Goal: Navigation & Orientation: Find specific page/section

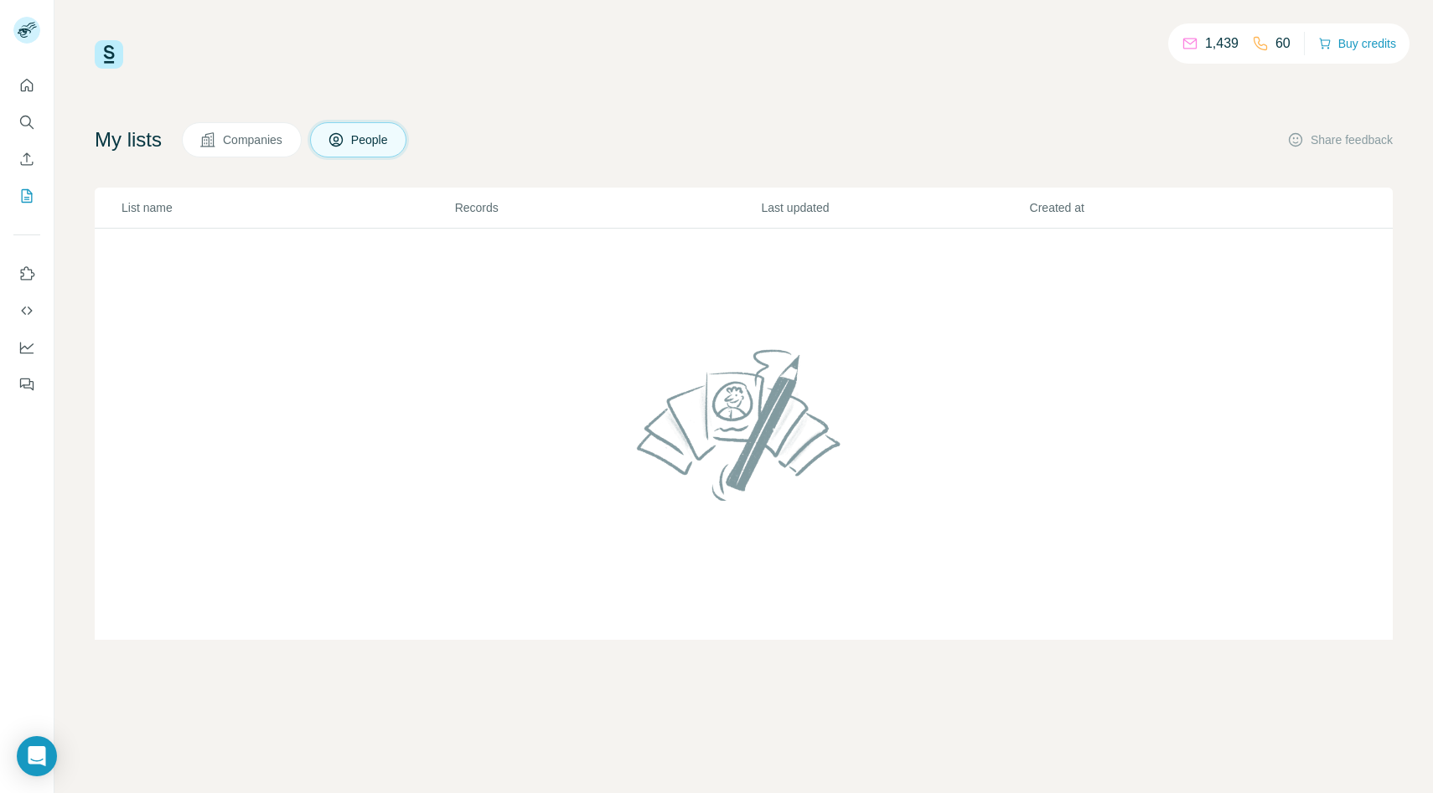
click at [371, 142] on span "People" at bounding box center [370, 140] width 39 height 17
click at [273, 143] on span "Companies" at bounding box center [253, 140] width 61 height 17
click at [333, 142] on icon at bounding box center [336, 140] width 17 height 17
click at [1345, 50] on button "Buy credits" at bounding box center [1357, 43] width 78 height 23
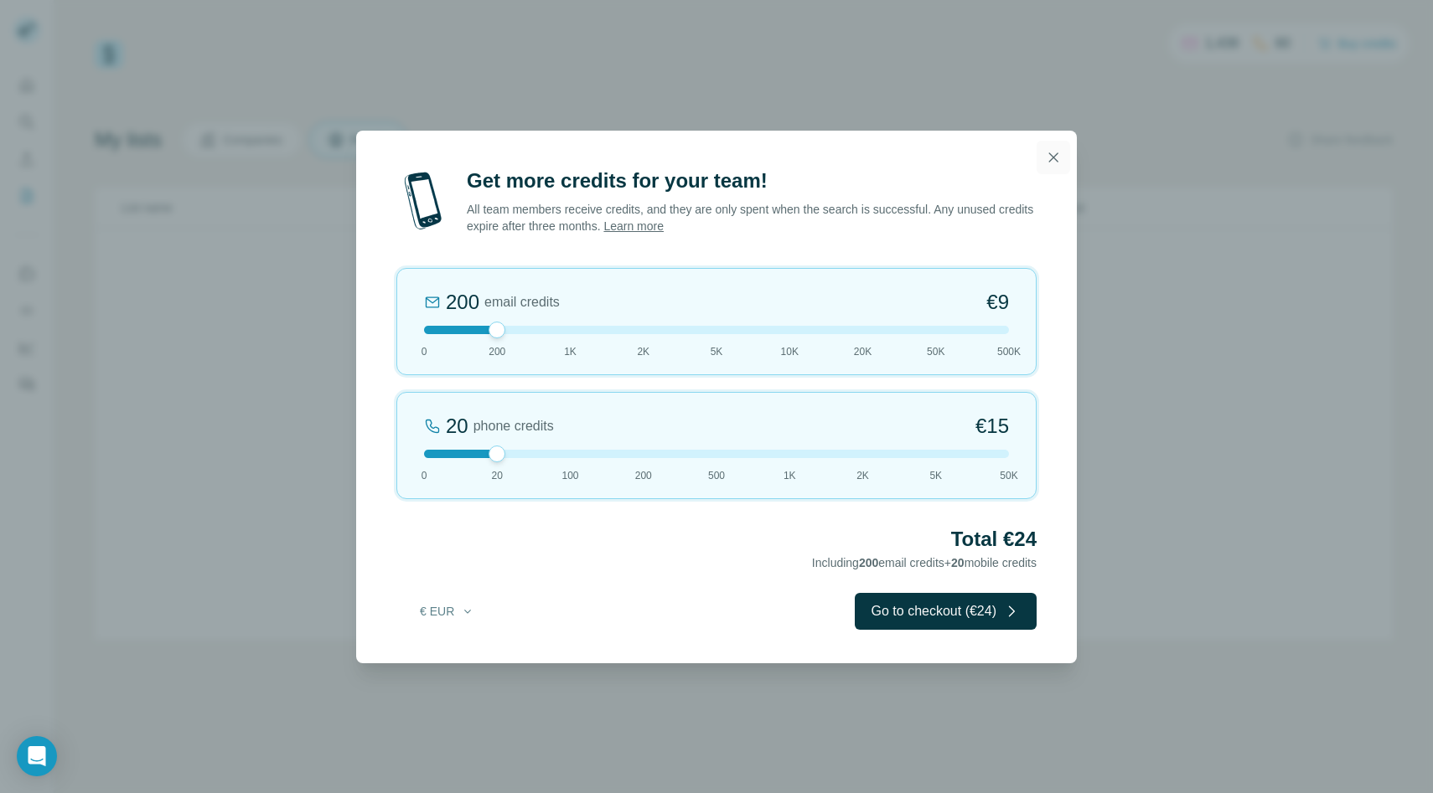
click at [1053, 158] on icon "button" at bounding box center [1053, 157] width 17 height 17
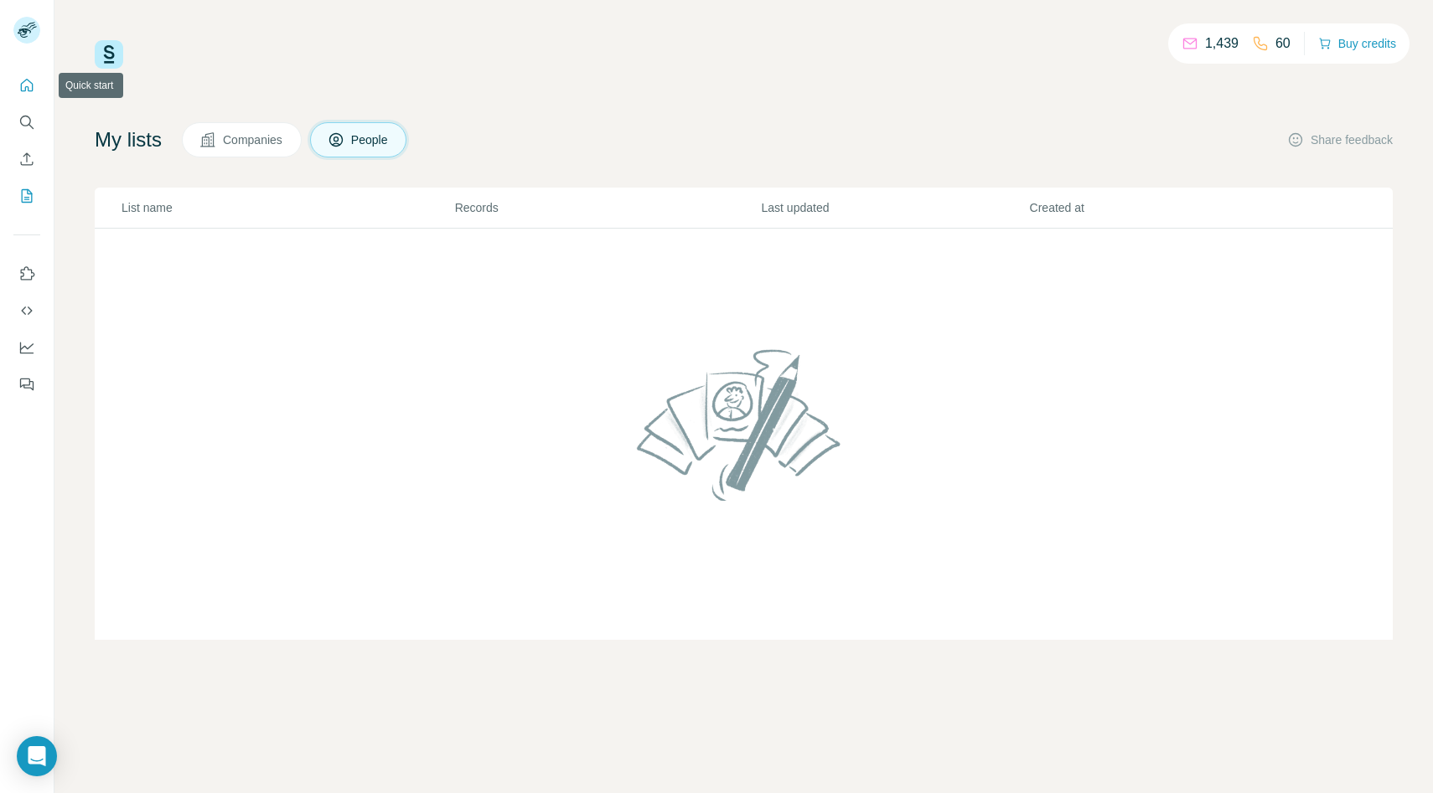
click at [25, 92] on icon "Quick start" at bounding box center [26, 85] width 17 height 17
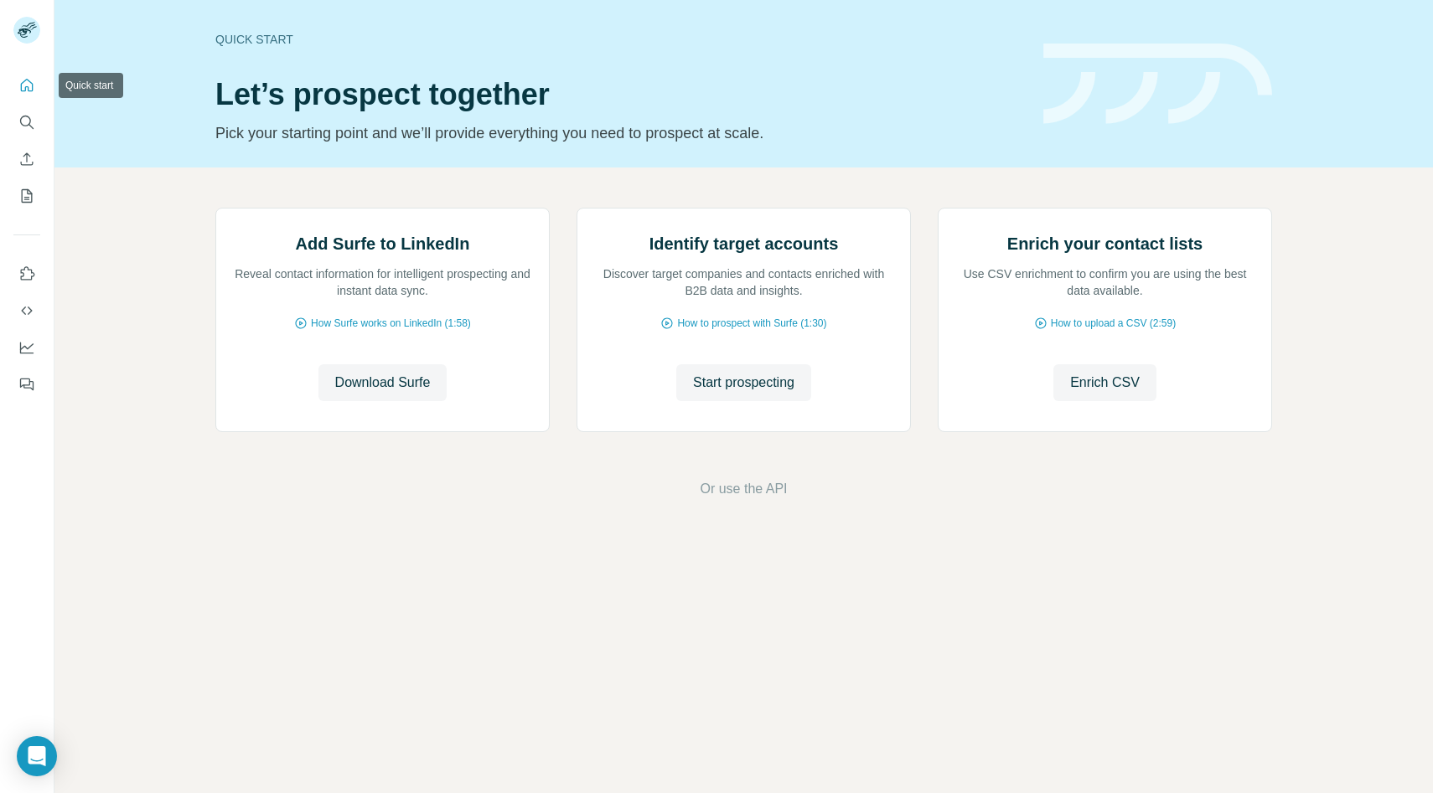
click at [25, 84] on icon "Quick start" at bounding box center [26, 85] width 17 height 17
click at [21, 129] on icon "Search" at bounding box center [26, 122] width 17 height 17
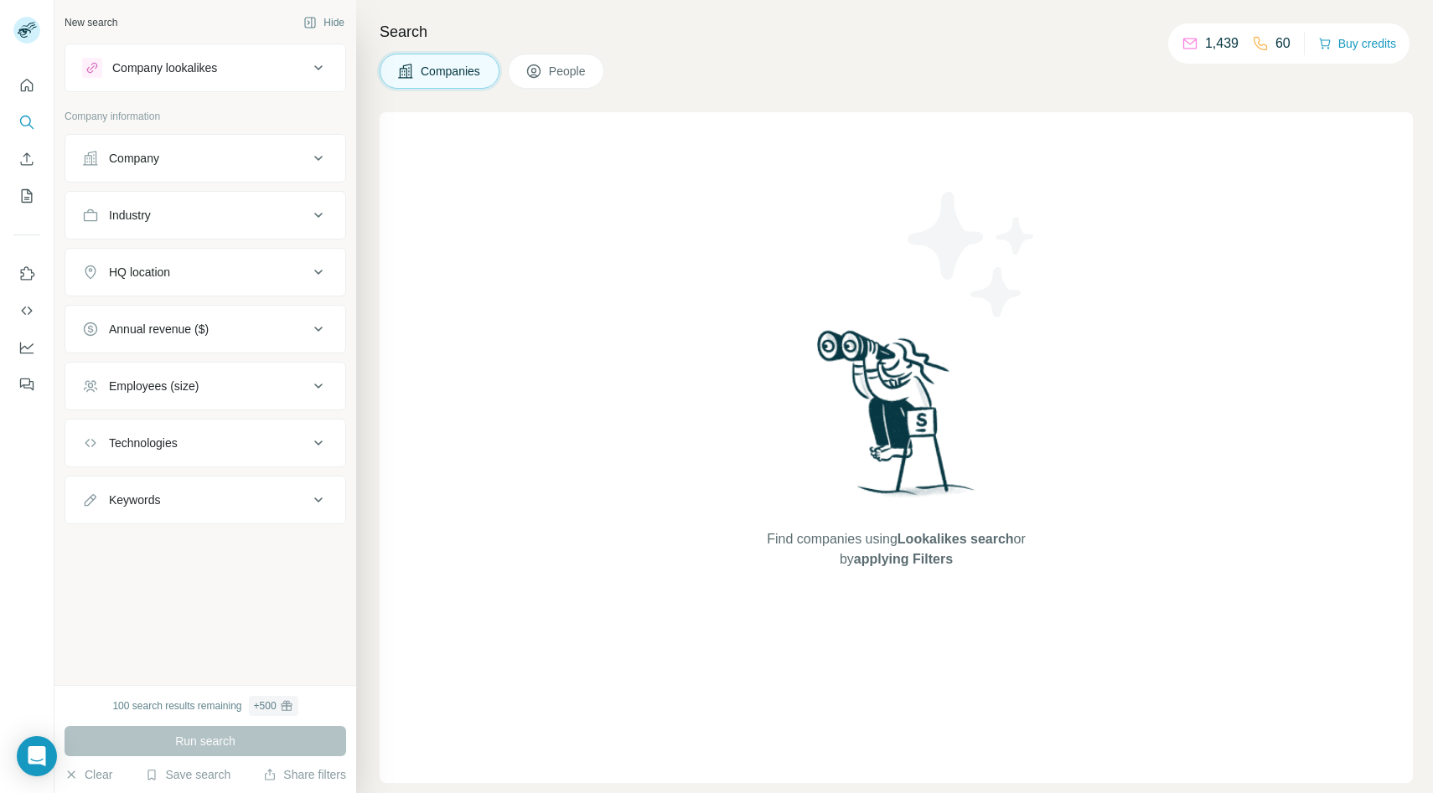
click at [551, 77] on span "People" at bounding box center [568, 71] width 39 height 17
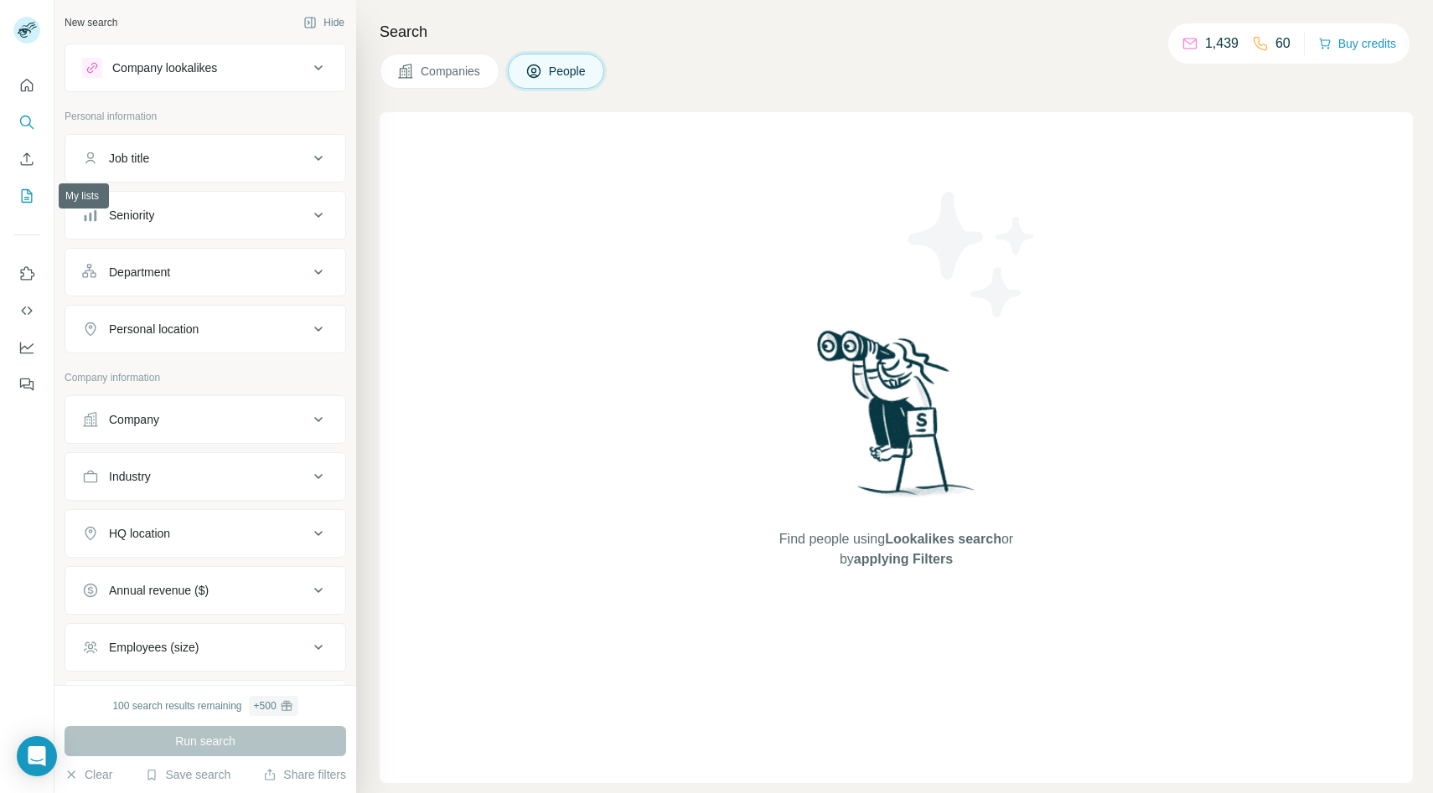
click at [28, 197] on icon "My lists" at bounding box center [28, 194] width 8 height 11
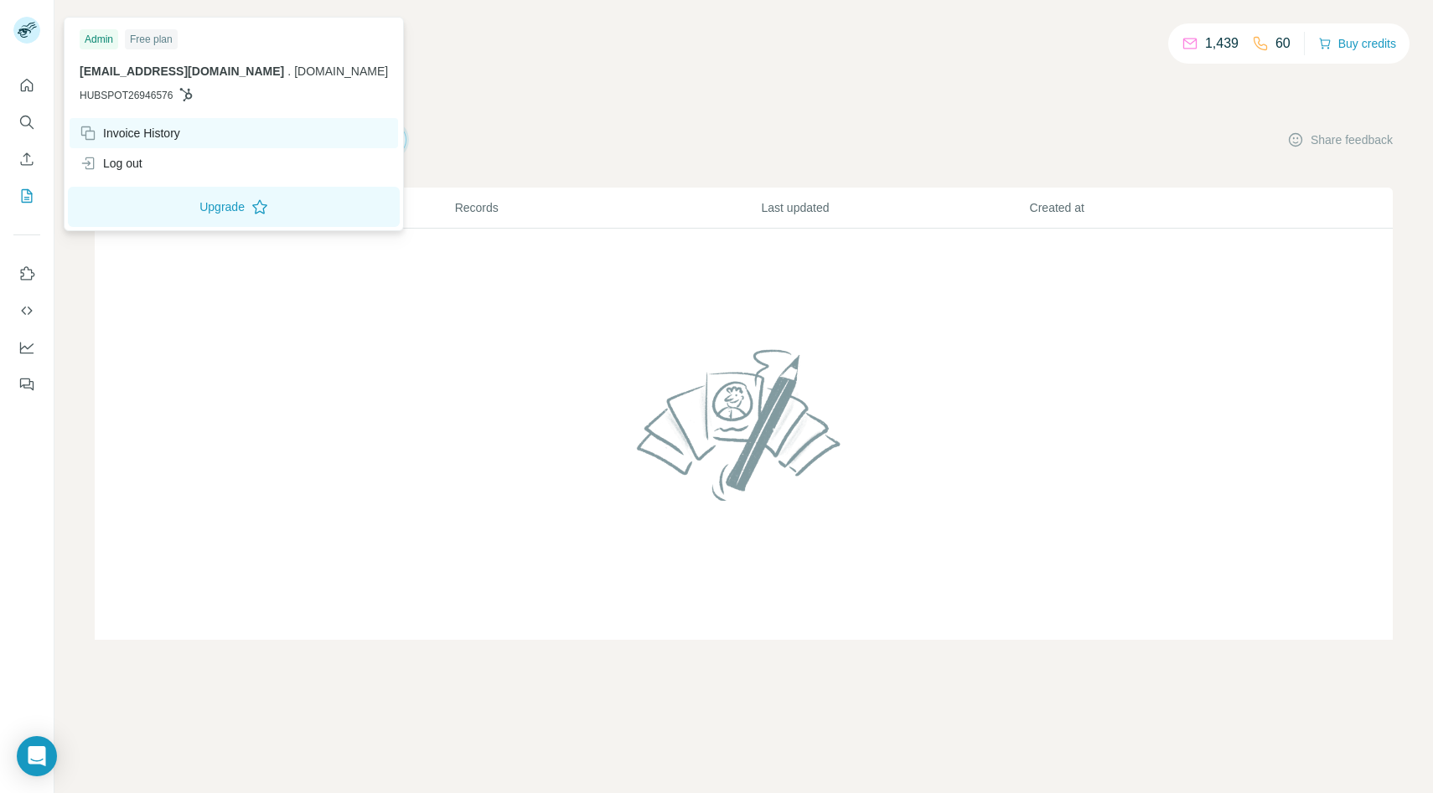
click at [127, 133] on div "Invoice History" at bounding box center [130, 133] width 101 height 17
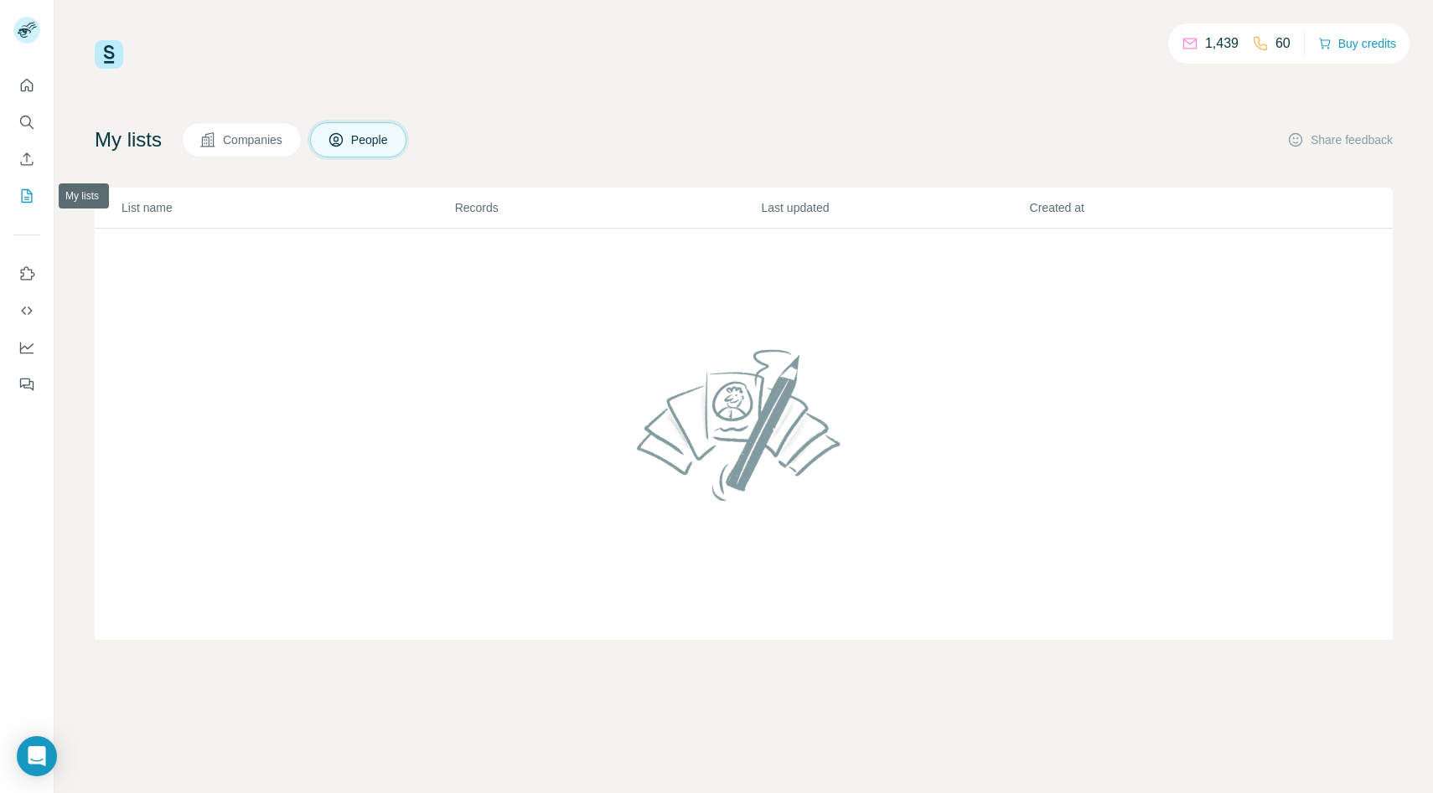
click at [19, 192] on icon "My lists" at bounding box center [26, 196] width 17 height 17
click at [1241, 40] on div "1,439 60" at bounding box center [1235, 43] width 109 height 23
click at [28, 92] on icon "Quick start" at bounding box center [26, 85] width 17 height 17
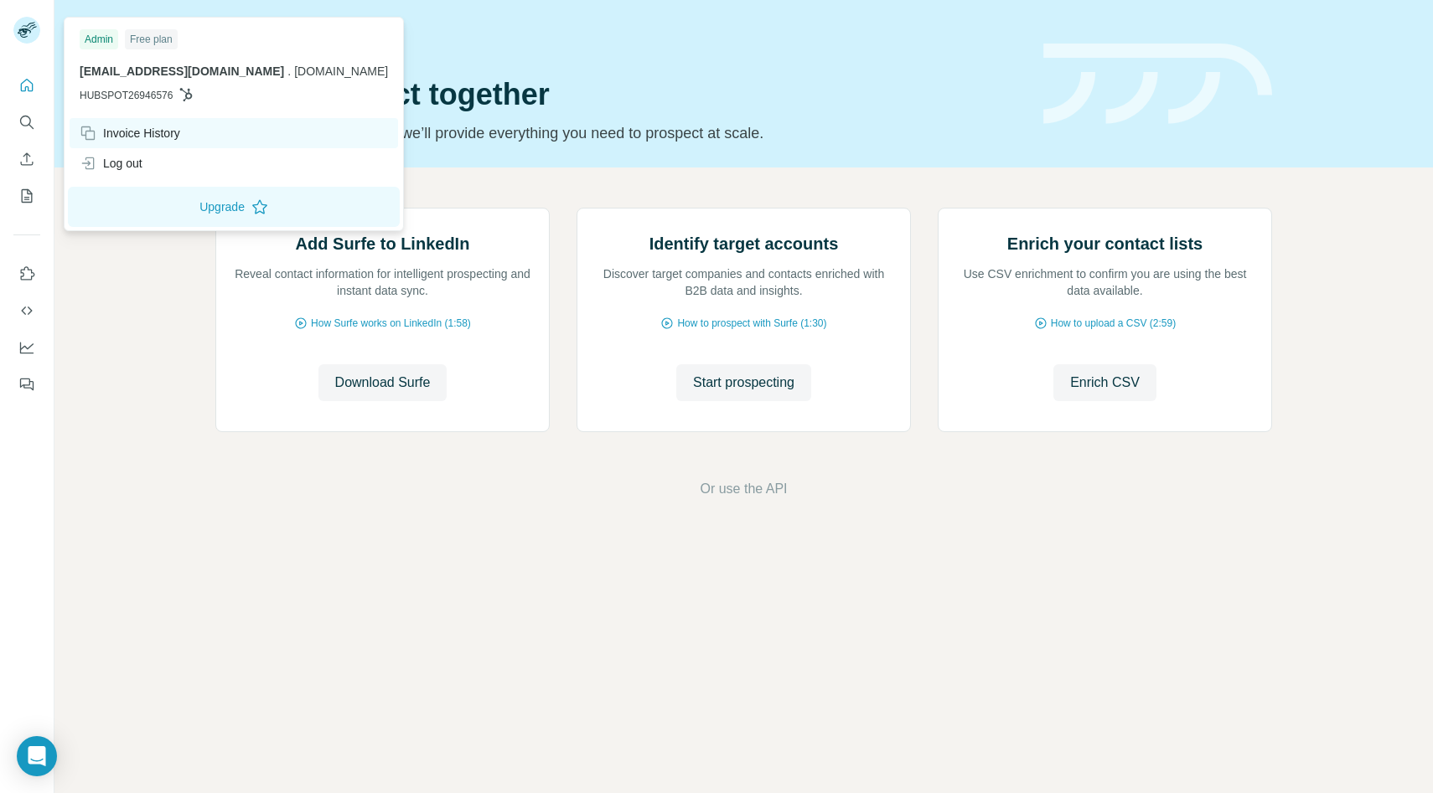
click at [122, 131] on div "Invoice History" at bounding box center [130, 133] width 101 height 17
